Goal: Task Accomplishment & Management: Use online tool/utility

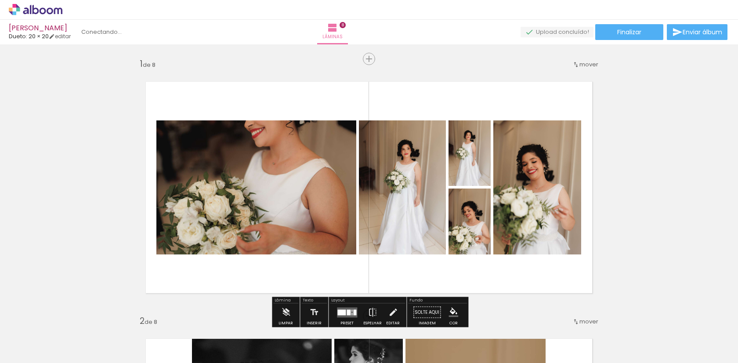
scroll to position [0, 407]
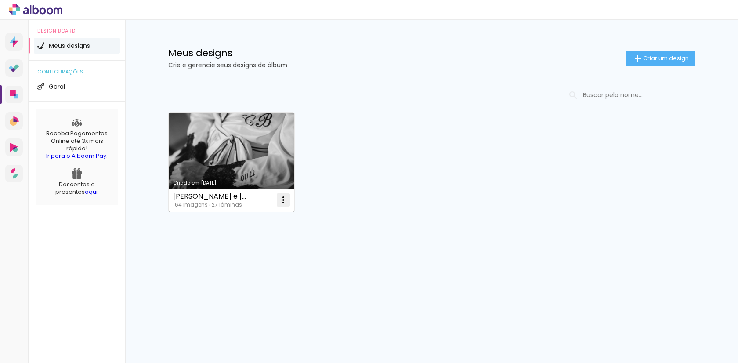
click at [283, 196] on iron-icon at bounding box center [283, 200] width 11 height 11
click at [265, 236] on span "Fazer uma cópia" at bounding box center [250, 238] width 51 height 6
type input "Cópia de Catarina e Pedro"
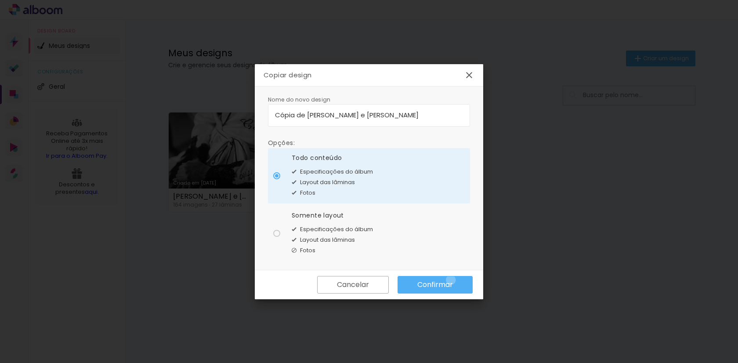
click at [0, 0] on slot "Confirmar" at bounding box center [0, 0] width 0 height 0
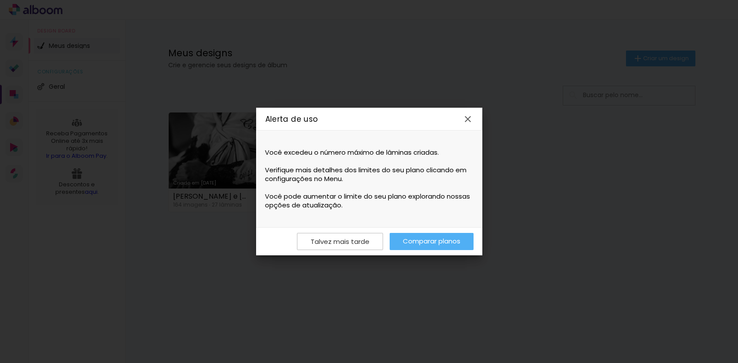
click at [442, 241] on link "Comparar planos" at bounding box center [432, 241] width 84 height 17
click at [379, 47] on iron-overlay-backdrop at bounding box center [369, 181] width 738 height 363
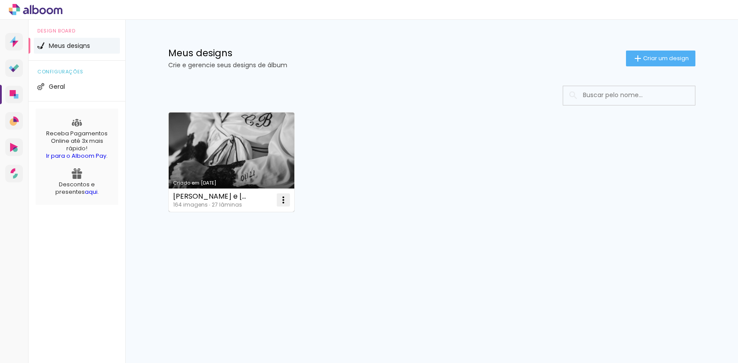
click at [286, 199] on iron-icon at bounding box center [283, 200] width 11 height 11
click at [273, 219] on paper-item "Abrir" at bounding box center [248, 220] width 88 height 18
